Goal: Task Accomplishment & Management: Manage account settings

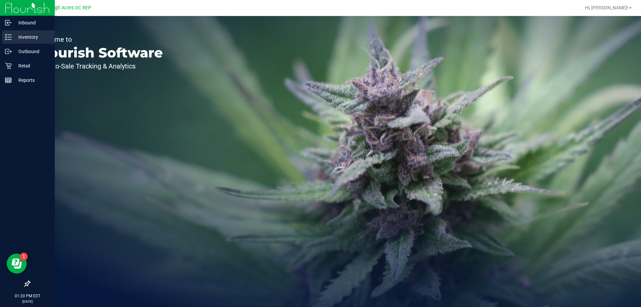
click at [8, 35] on line at bounding box center [10, 35] width 4 height 0
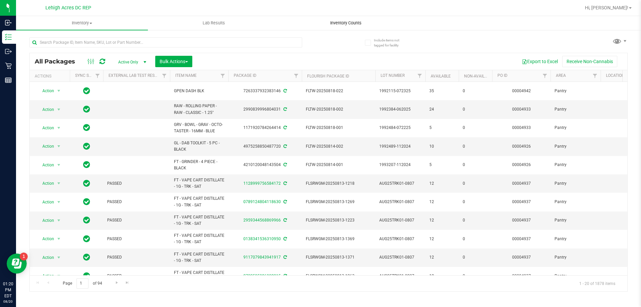
click at [358, 24] on span "Inventory Counts" at bounding box center [345, 23] width 49 height 6
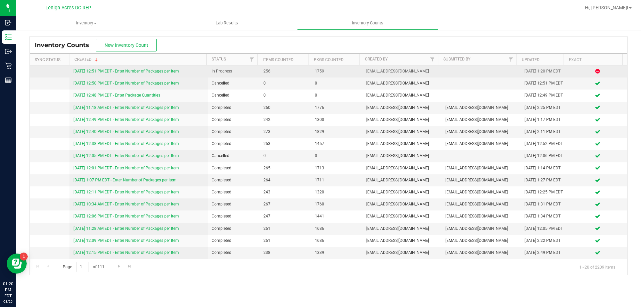
click at [149, 72] on link "[DATE] 12:51 PM EDT - Enter Number of Packages per Item" at bounding box center [125, 71] width 105 height 5
click at [167, 69] on link "[DATE] 12:51 PM EDT - Enter Number of Packages per Item" at bounding box center [125, 71] width 105 height 5
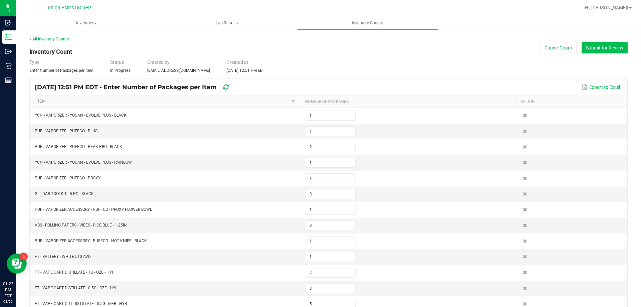
click at [594, 47] on button "Submit for Review" at bounding box center [604, 47] width 46 height 11
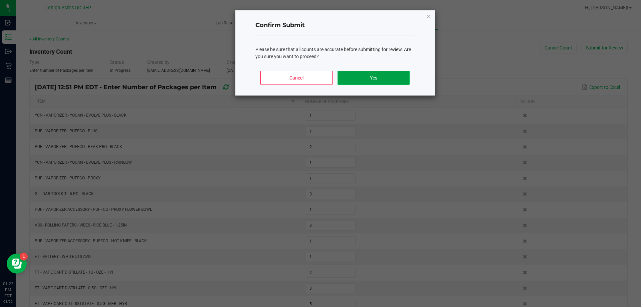
click at [371, 80] on button "Yes" at bounding box center [373, 78] width 72 height 14
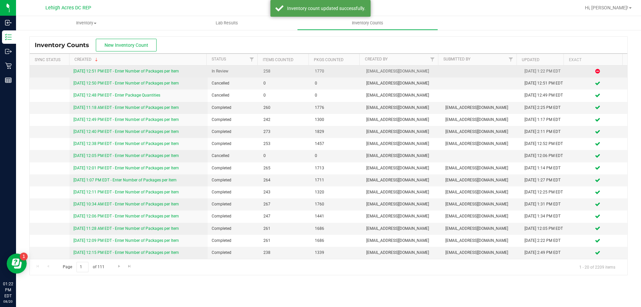
click at [175, 72] on link "[DATE] 12:51 PM EDT - Enter Number of Packages per Item" at bounding box center [125, 71] width 105 height 5
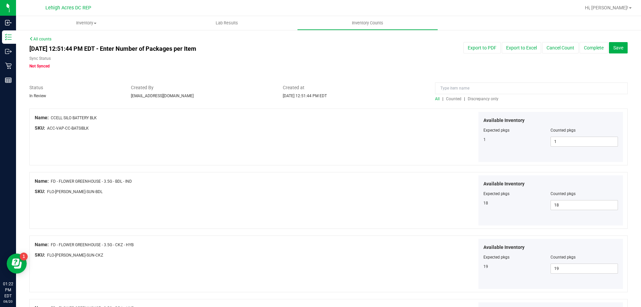
click at [493, 100] on span "Discrepancy only" at bounding box center [482, 98] width 31 height 5
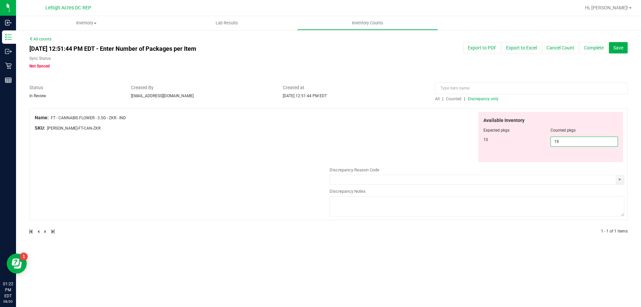
click at [567, 139] on span "19 19" at bounding box center [583, 141] width 67 height 10
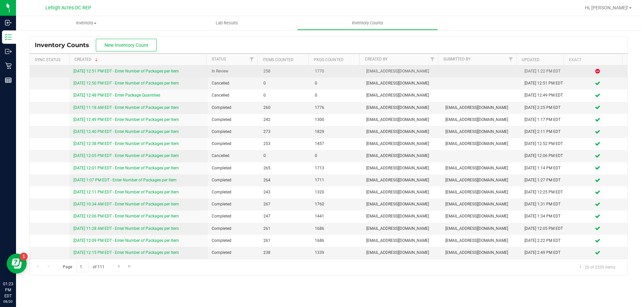
click at [158, 71] on link "[DATE] 12:51 PM EDT - Enter Number of Packages per Item" at bounding box center [125, 71] width 105 height 5
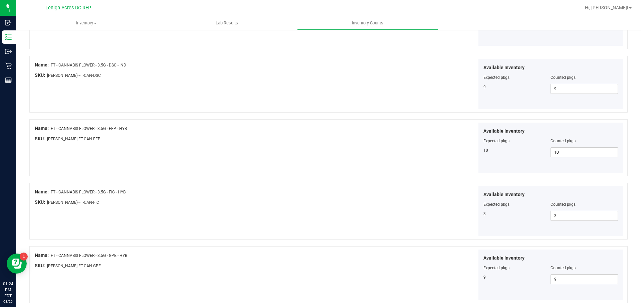
scroll to position [1092, 0]
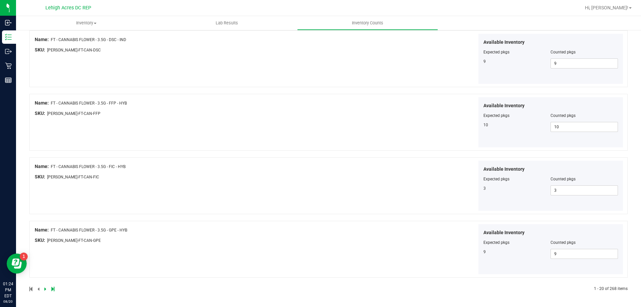
click at [46, 289] on link at bounding box center [45, 288] width 3 height 5
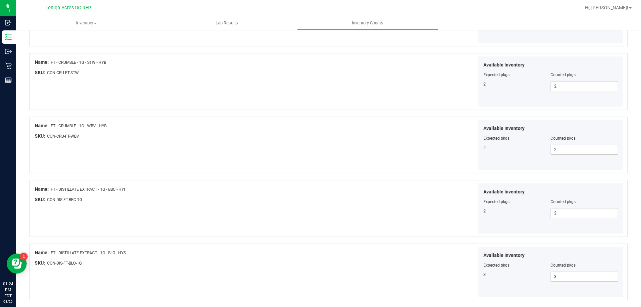
scroll to position [1147, 0]
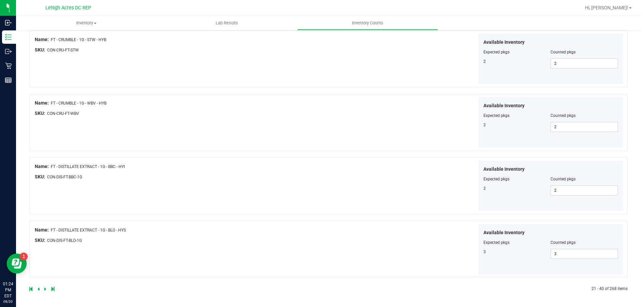
click at [46, 289] on link at bounding box center [45, 288] width 3 height 5
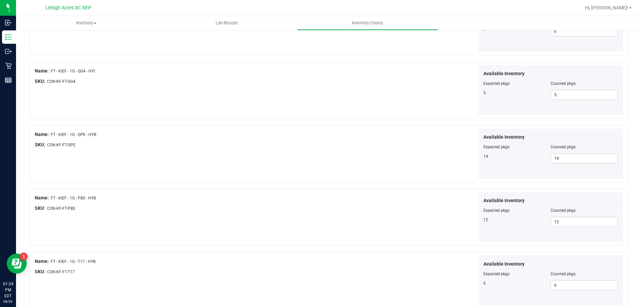
scroll to position [1092, 0]
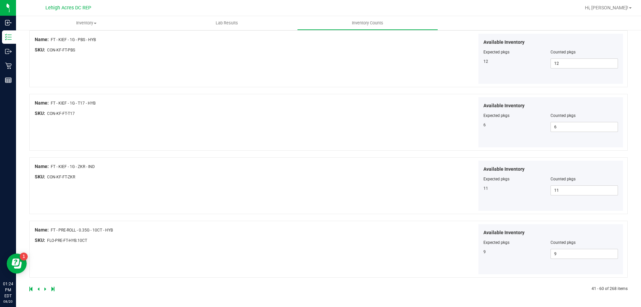
click at [43, 289] on div at bounding box center [178, 289] width 299 height 6
click at [45, 289] on icon at bounding box center [45, 289] width 2 height 4
click at [45, 288] on icon at bounding box center [45, 289] width 2 height 4
click at [46, 288] on icon at bounding box center [45, 289] width 2 height 4
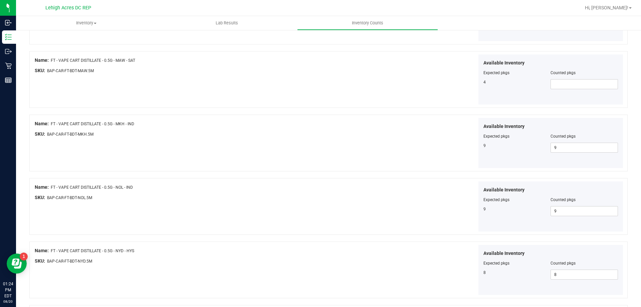
scroll to position [934, 0]
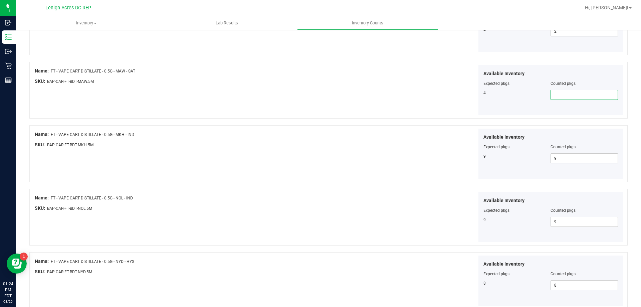
click at [558, 91] on span at bounding box center [583, 95] width 67 height 10
type input "4"
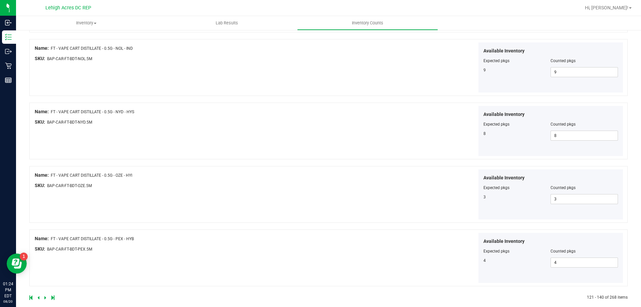
scroll to position [1092, 0]
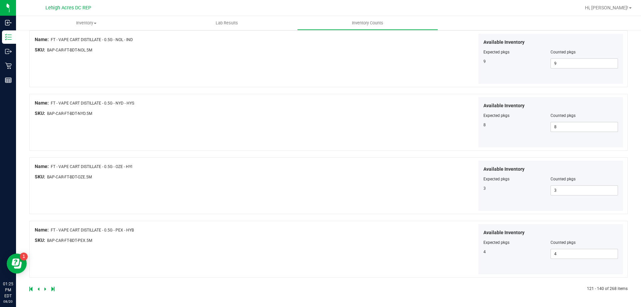
click at [45, 289] on icon at bounding box center [45, 289] width 2 height 4
click at [45, 287] on icon at bounding box center [45, 289] width 2 height 4
click at [44, 288] on icon at bounding box center [45, 289] width 2 height 4
click at [44, 289] on icon at bounding box center [45, 289] width 2 height 4
click at [44, 290] on icon at bounding box center [45, 289] width 2 height 4
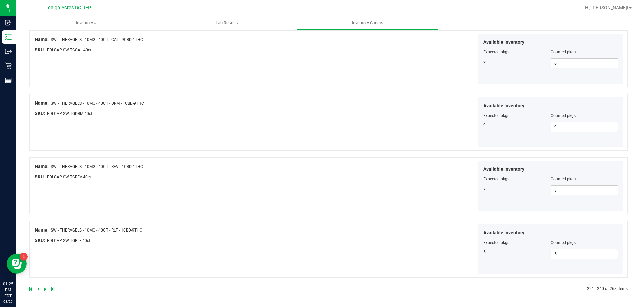
click at [44, 286] on span at bounding box center [45, 288] width 3 height 5
click at [45, 288] on icon at bounding box center [45, 289] width 2 height 4
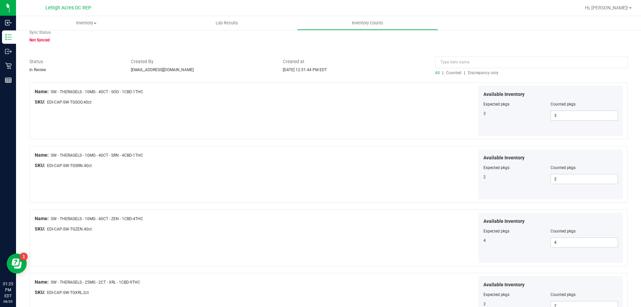
scroll to position [0, 0]
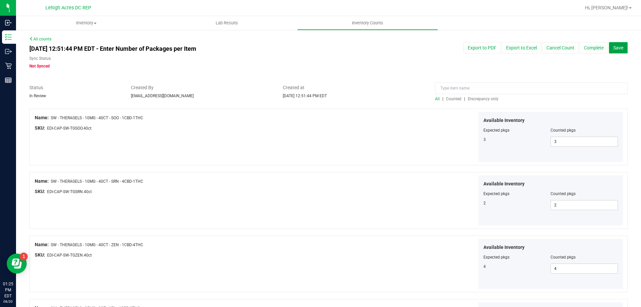
click at [614, 50] on span "Save" at bounding box center [618, 47] width 10 height 5
